Goal: Task Accomplishment & Management: Use online tool/utility

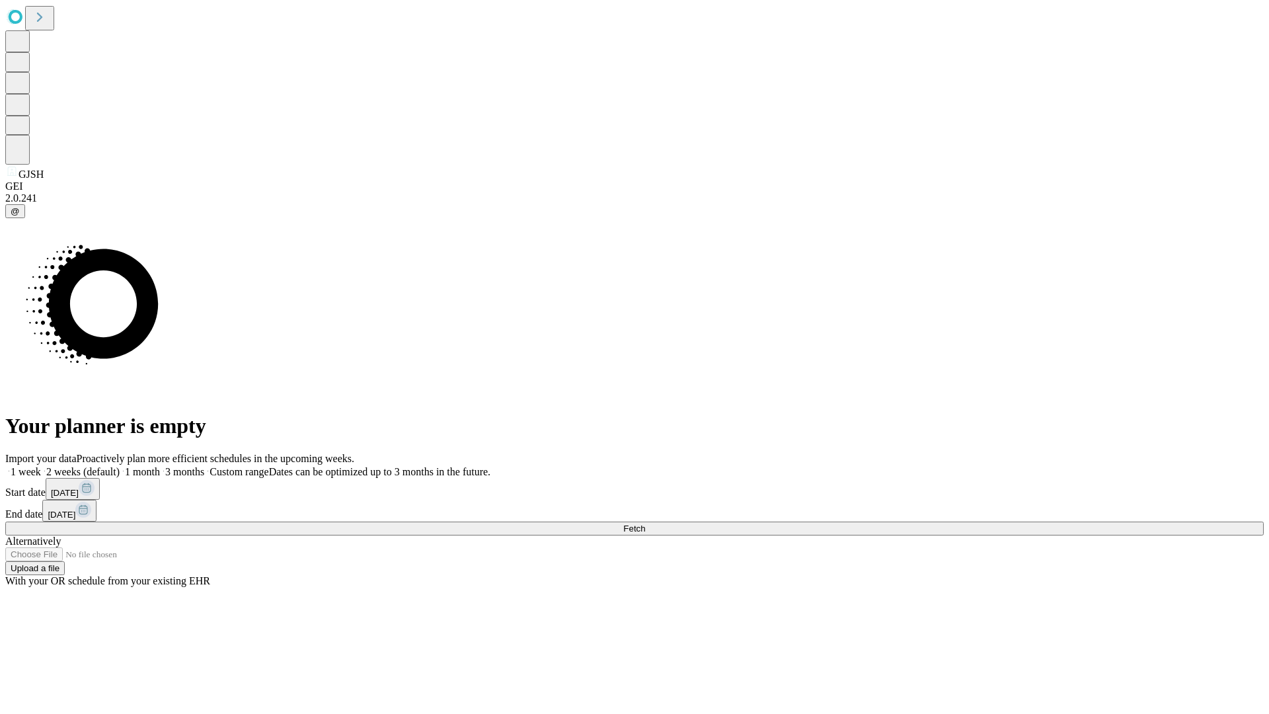
click at [645, 524] on span "Fetch" at bounding box center [634, 529] width 22 height 10
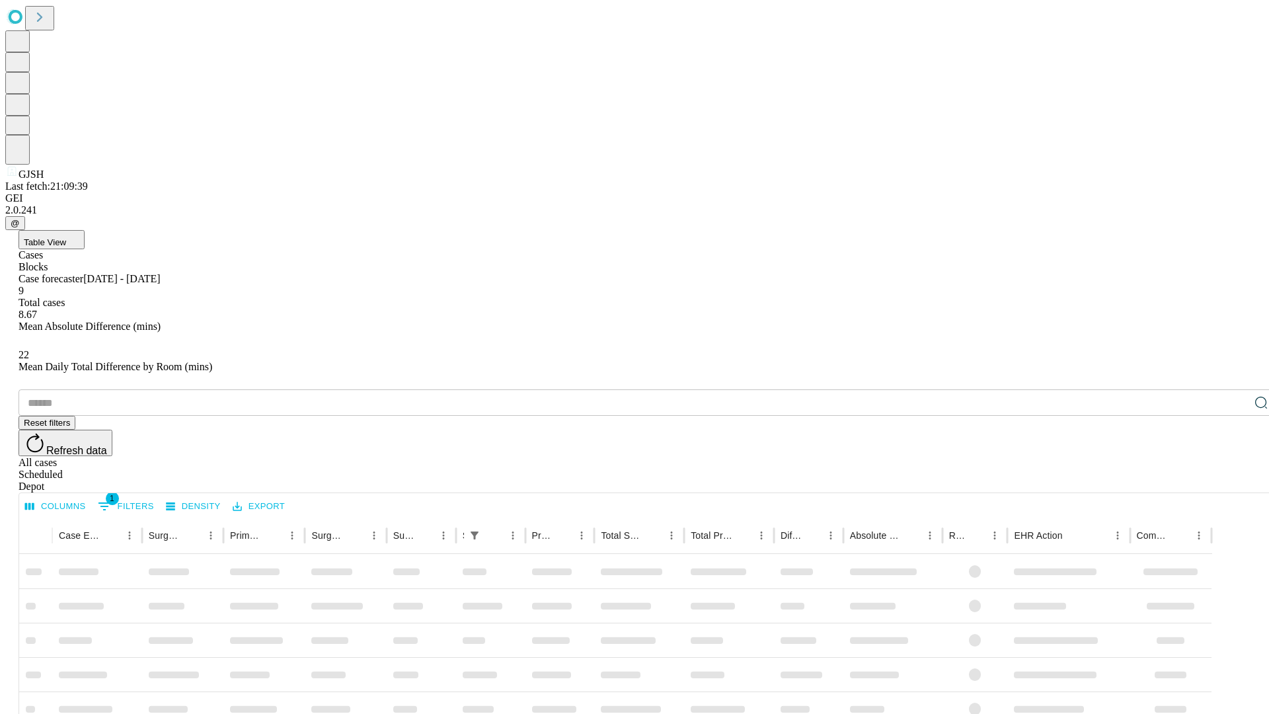
click at [1235, 481] on div "Depot" at bounding box center [648, 487] width 1259 height 12
